Goal: Find contact information: Find contact information

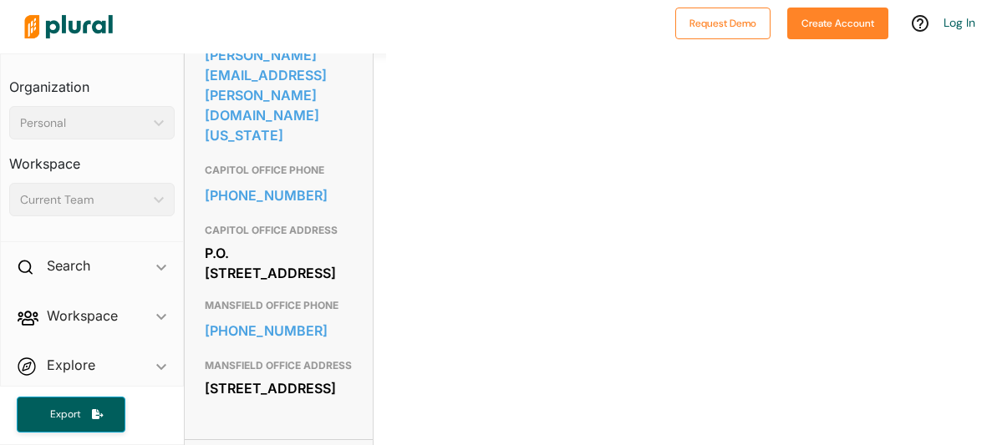
scroll to position [657, 0]
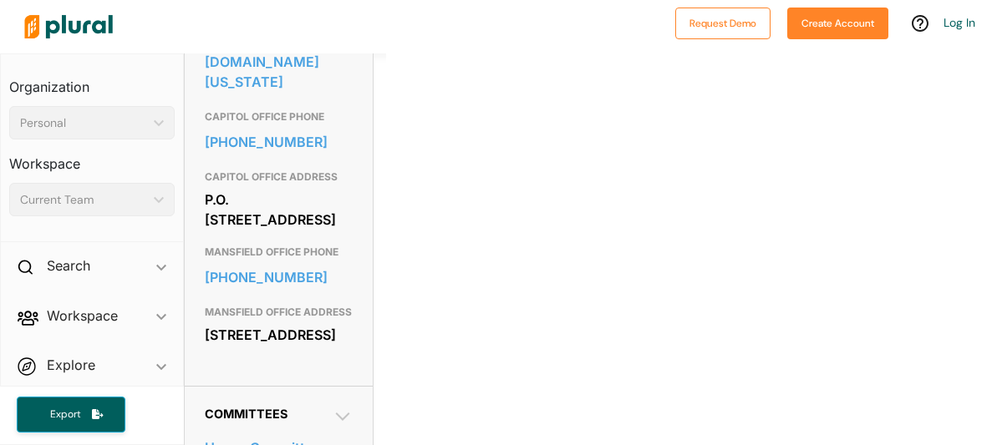
drag, startPoint x: 198, startPoint y: 302, endPoint x: 363, endPoint y: 341, distance: 170.0
click at [363, 341] on div "Contact Info EMAIL david.cook@house.texas.gov CAPITOL OFFICE PHONE 512-463-0374…" at bounding box center [279, 152] width 188 height 468
copy div "309 E. Broad St. Mansfield, TX 76063"
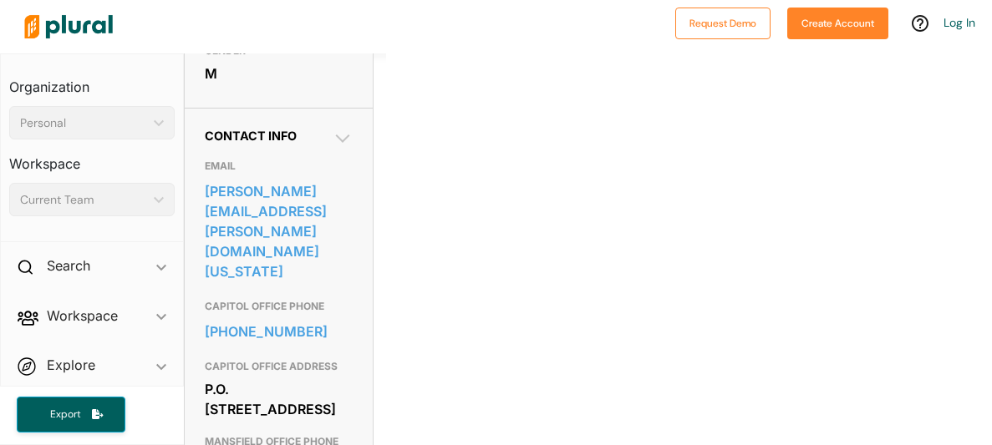
scroll to position [0, 0]
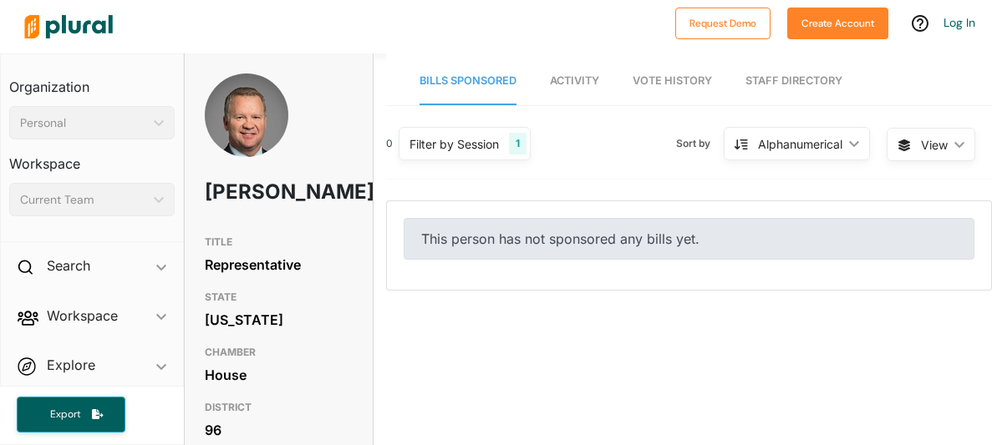
click at [513, 79] on span "Bills Sponsored" at bounding box center [467, 80] width 97 height 13
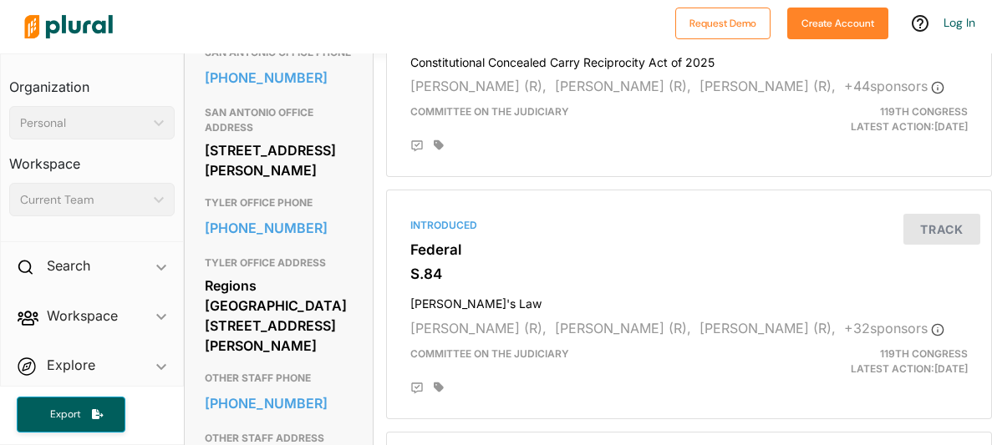
scroll to position [1462, 0]
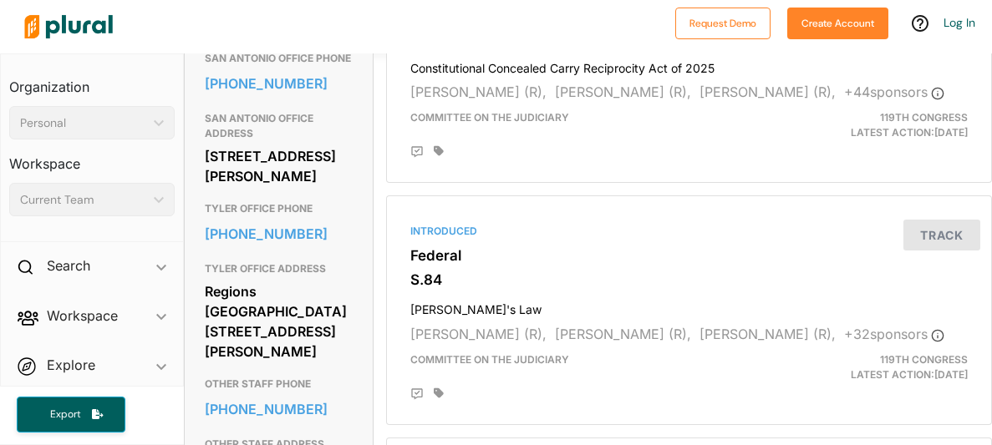
drag, startPoint x: 202, startPoint y: 174, endPoint x: 353, endPoint y: 236, distance: 163.4
copy div "[STREET_ADDRESS][PERSON_NAME][US_STATE]"
